Goal: Task Accomplishment & Management: Use online tool/utility

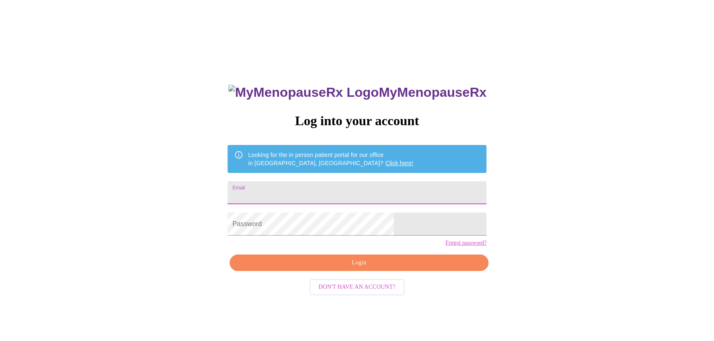
click at [303, 188] on input "Email" at bounding box center [357, 192] width 259 height 23
type input "[EMAIL_ADDRESS][DOMAIN_NAME]"
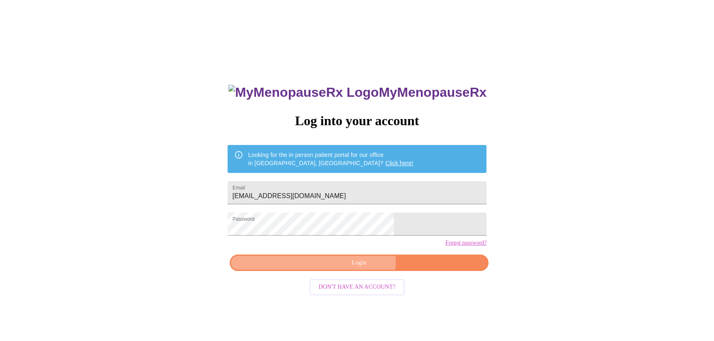
click at [339, 268] on span "Login" at bounding box center [359, 263] width 240 height 10
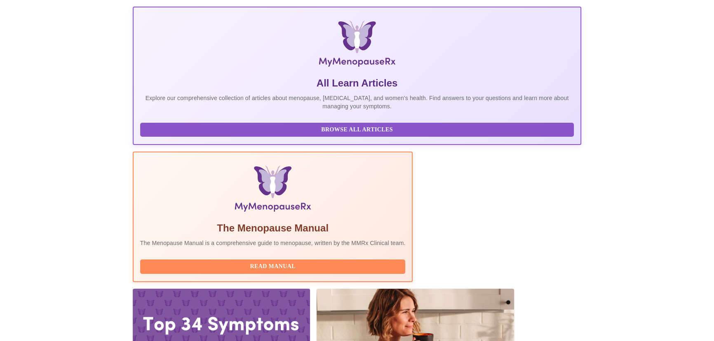
scroll to position [150, 0]
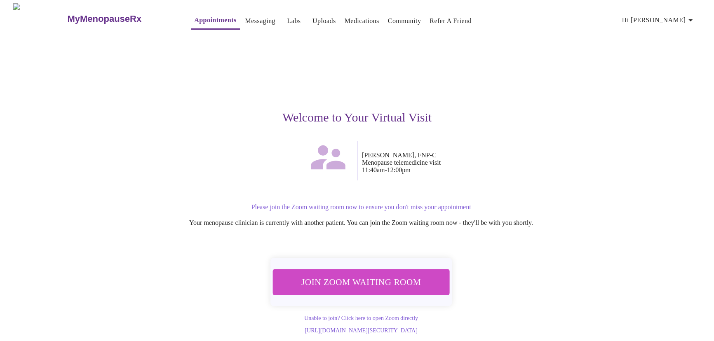
scroll to position [3, 0]
click at [347, 275] on span "Join Zoom Waiting Room" at bounding box center [361, 282] width 155 height 15
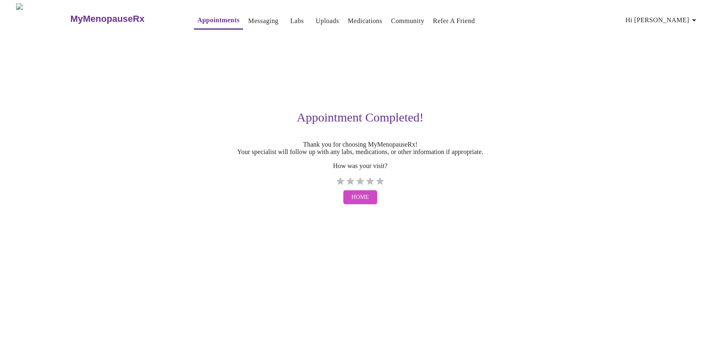
scroll to position [0, 0]
